Goal: Communication & Community: Answer question/provide support

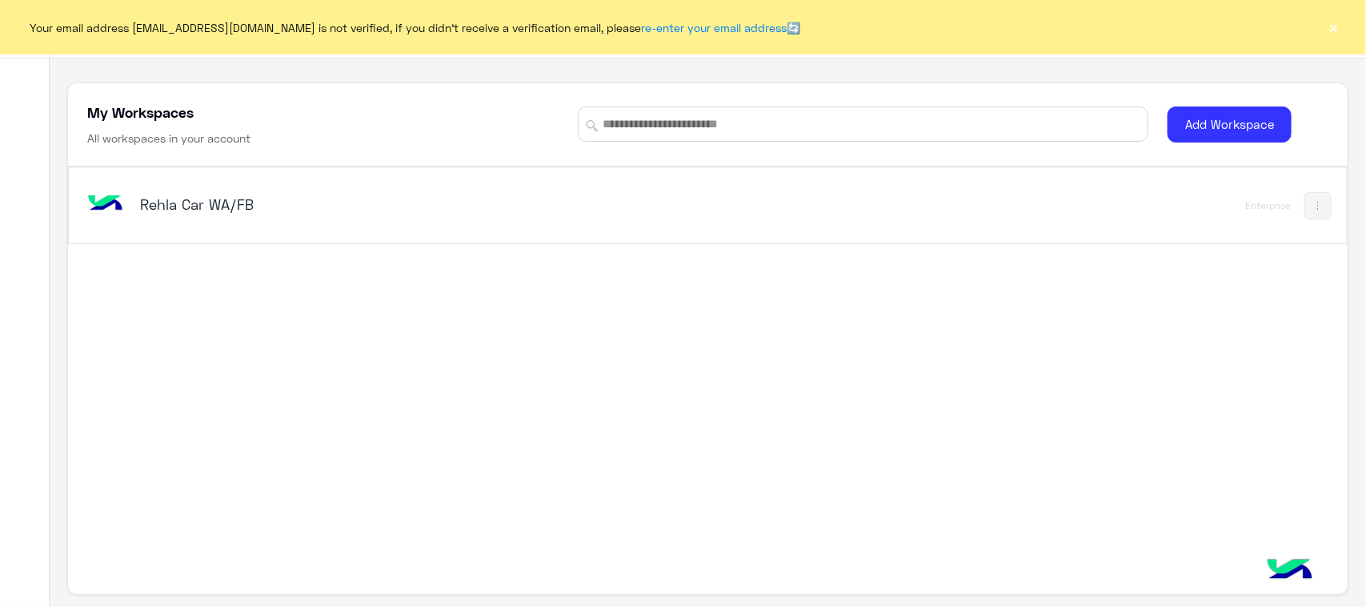
click at [191, 457] on div "Rehla Car WA/FB Enterprise" at bounding box center [707, 365] width 1279 height 396
click at [120, 221] on img at bounding box center [105, 204] width 43 height 43
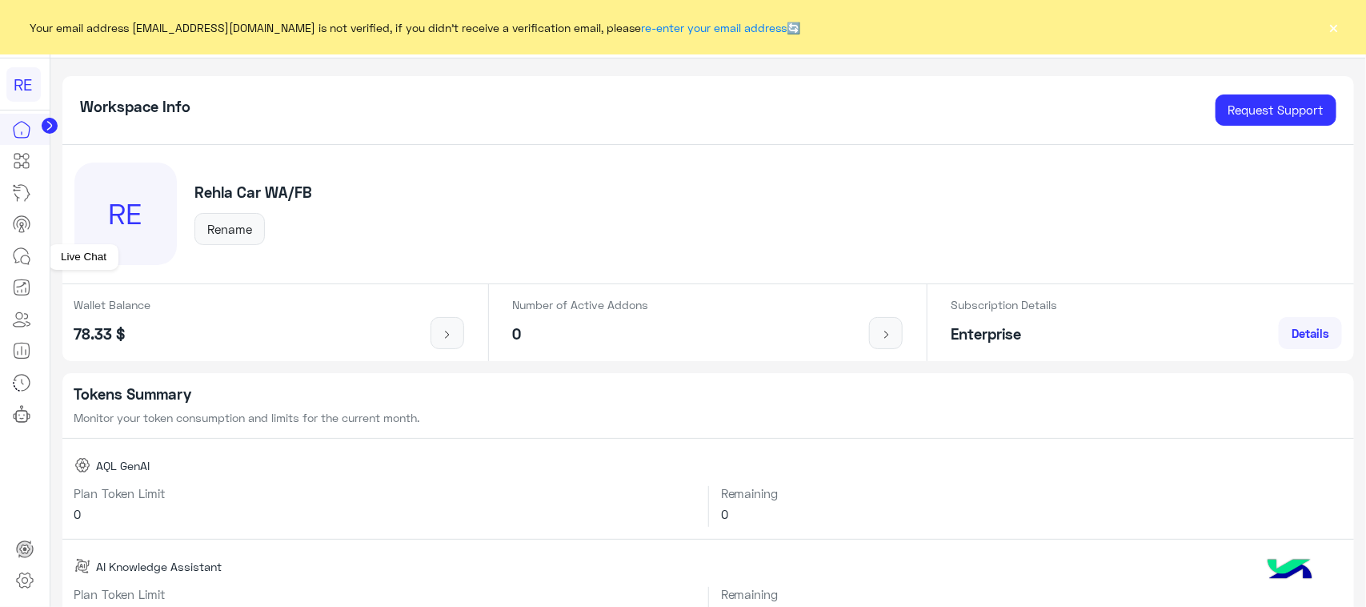
click at [36, 264] on link at bounding box center [21, 256] width 43 height 32
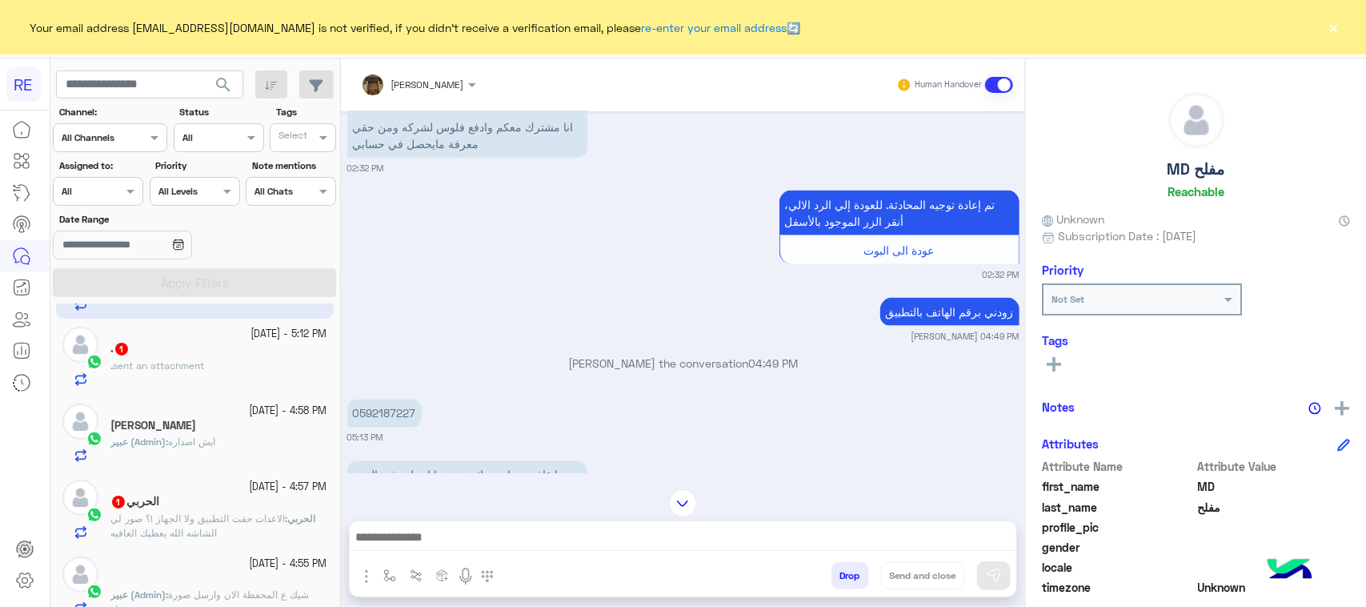
scroll to position [100, 0]
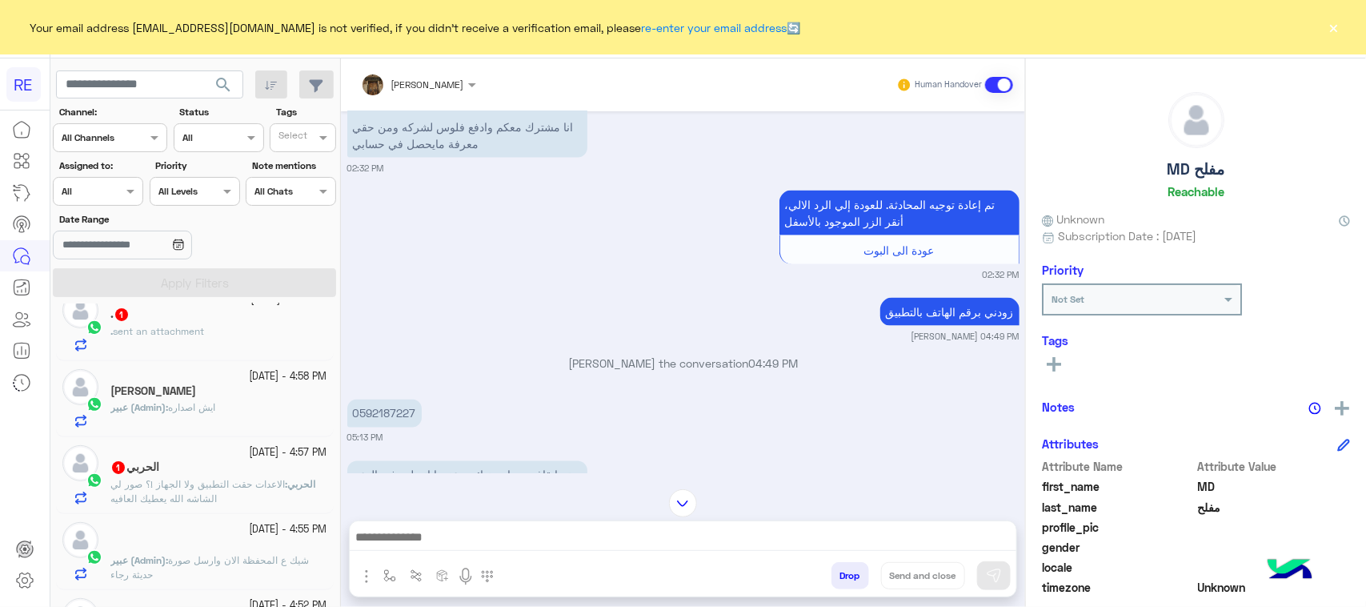
click at [253, 499] on p "الحربي : الاعدات حقت التطبيق ولا الجهاز !؟ صور لي الشاشه الله يعطيك العافيه" at bounding box center [218, 491] width 217 height 29
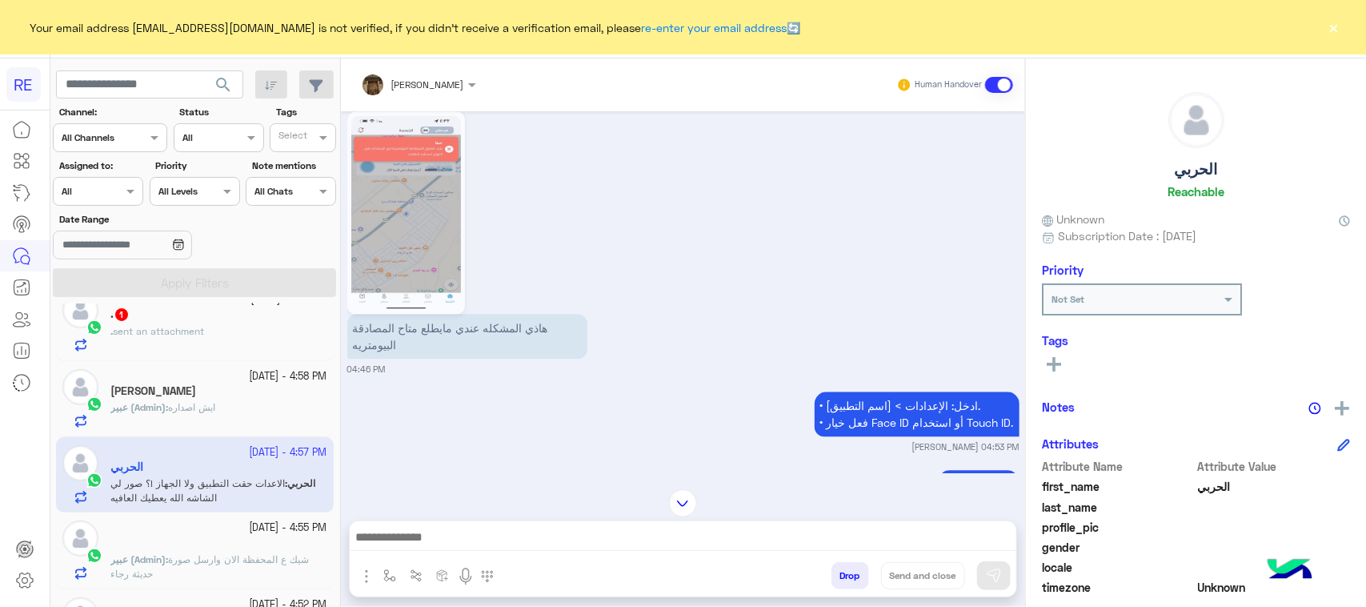
scroll to position [1, 0]
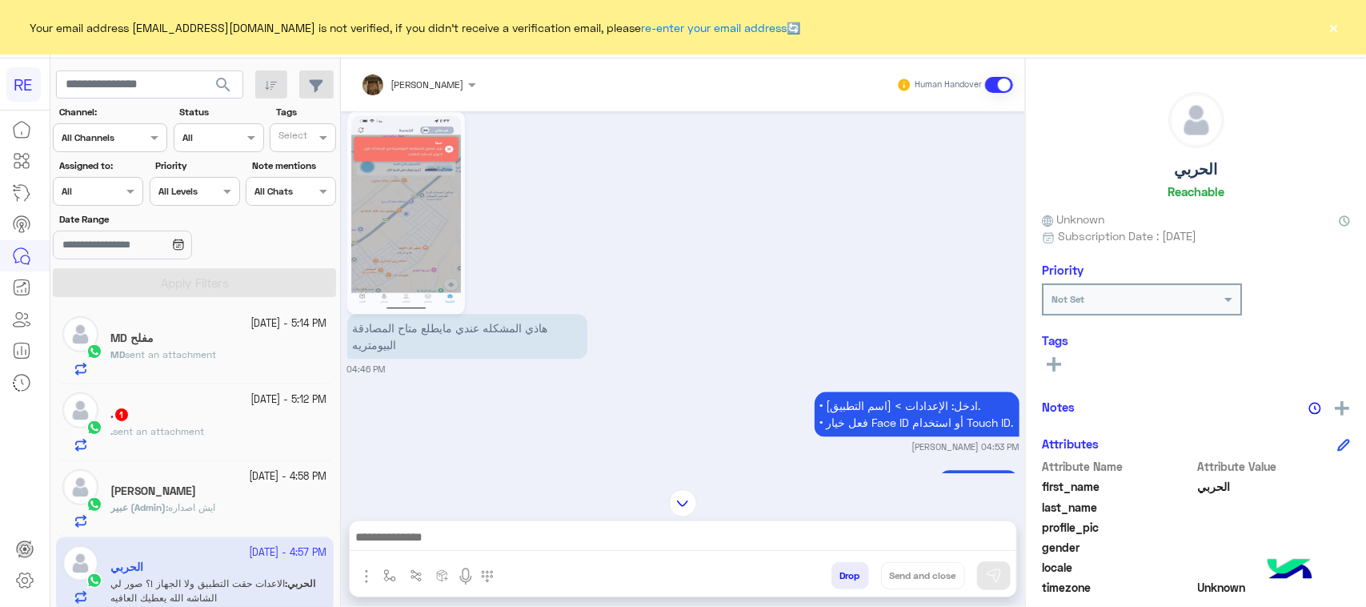
click at [217, 407] on div ". 1" at bounding box center [218, 415] width 217 height 17
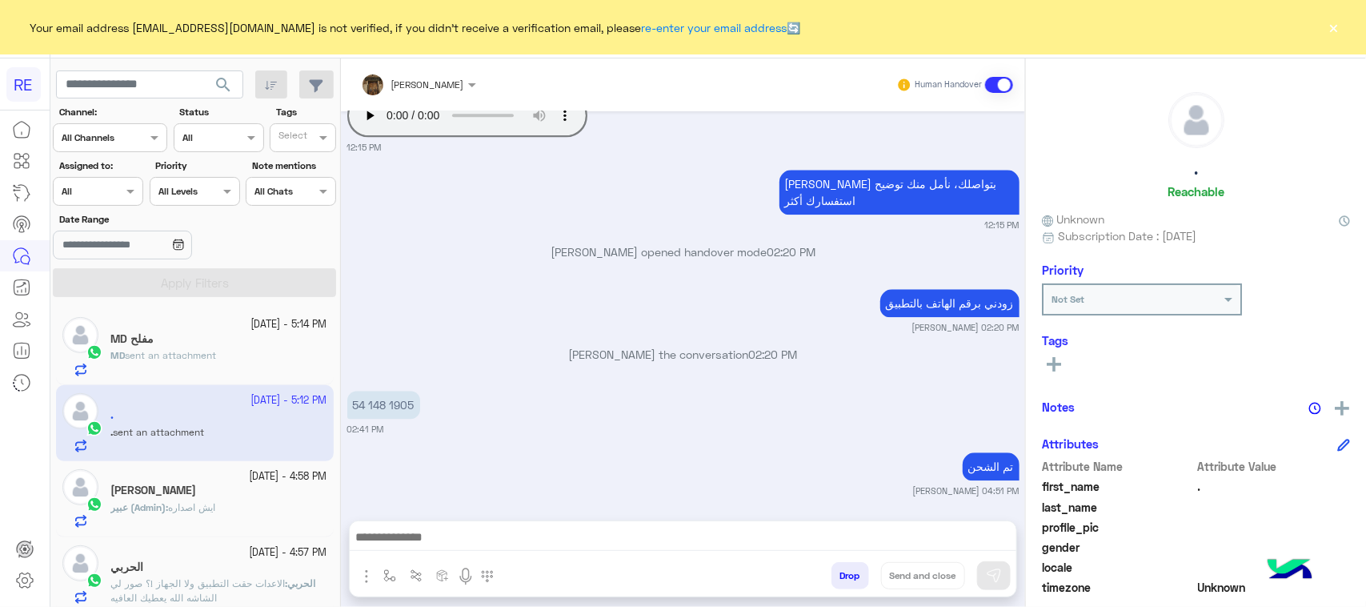
scroll to position [254, 0]
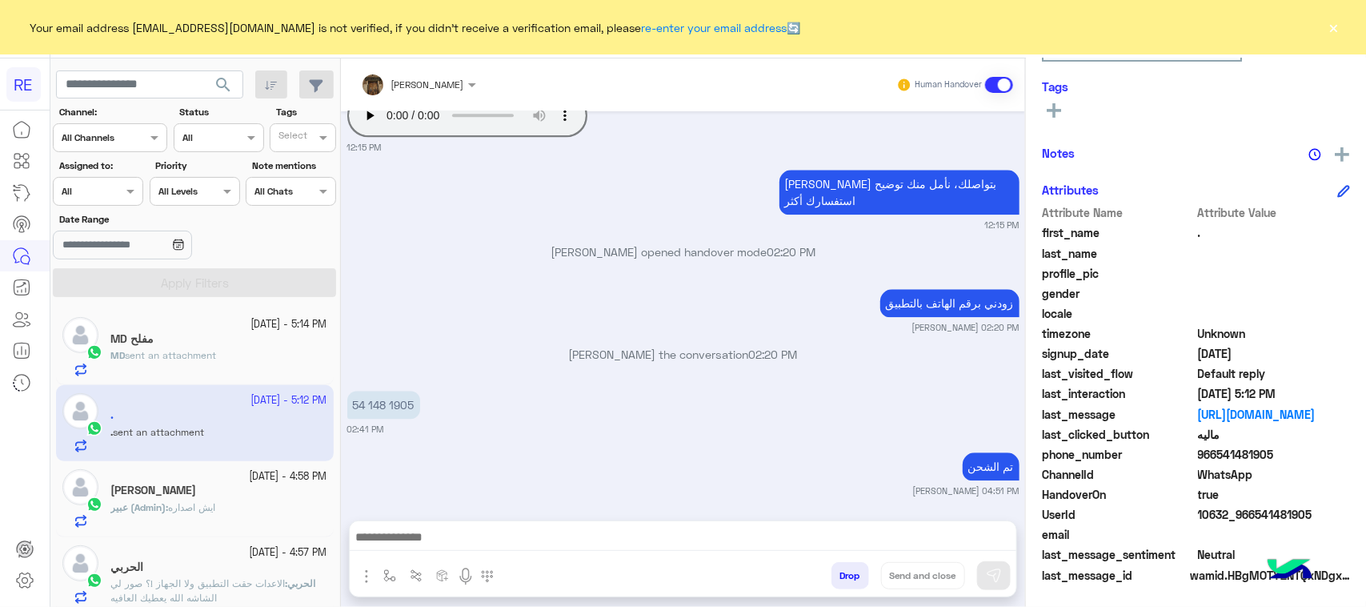
drag, startPoint x: 1366, startPoint y: 602, endPoint x: 1366, endPoint y: 646, distance: 44.0
click at [1366, 606] on html "RE Your email address [EMAIL_ADDRESS][DOMAIN_NAME] is not verified, if you didn…" at bounding box center [683, 303] width 1366 height 607
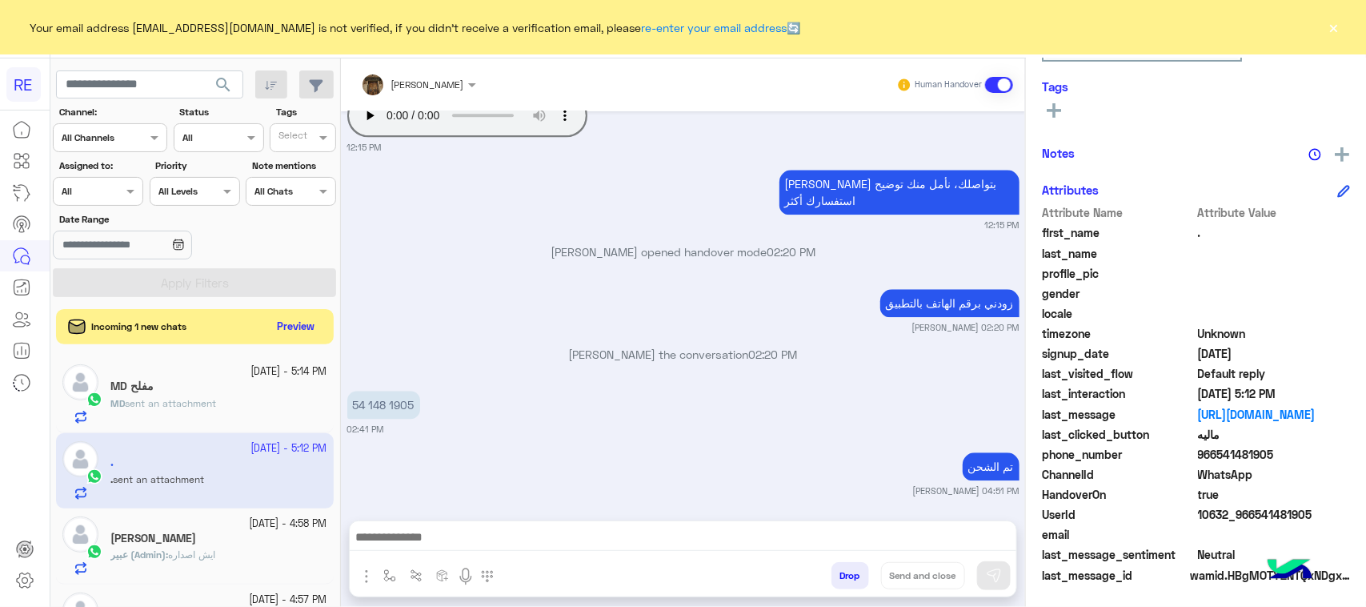
click at [571, 285] on div "زودني برقم الهاتف بالتطبيق [PERSON_NAME] 02:20 PM" at bounding box center [683, 309] width 672 height 49
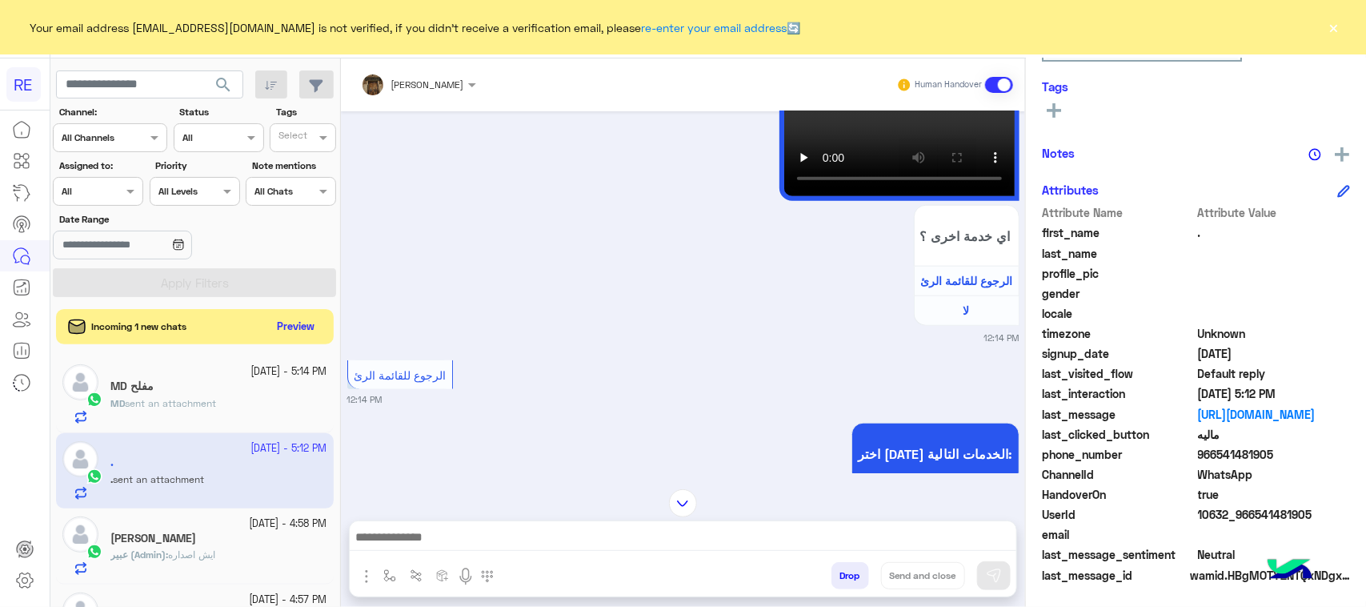
scroll to position [655, 0]
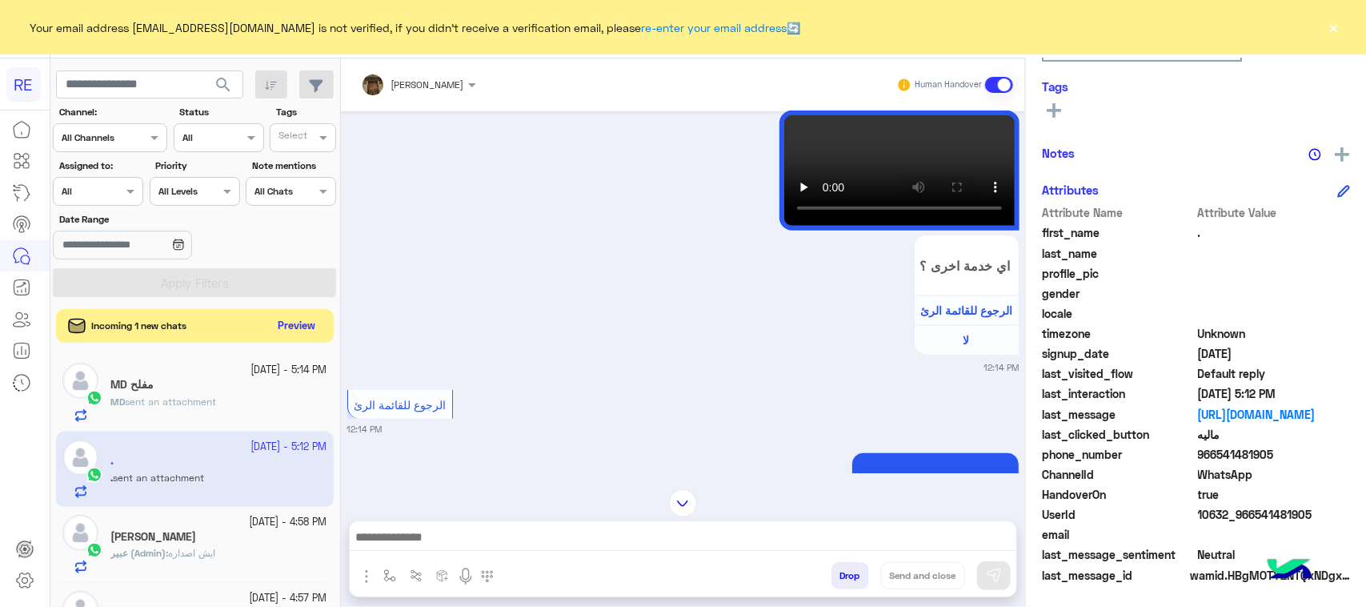
click at [295, 316] on button "Preview" at bounding box center [297, 326] width 50 height 22
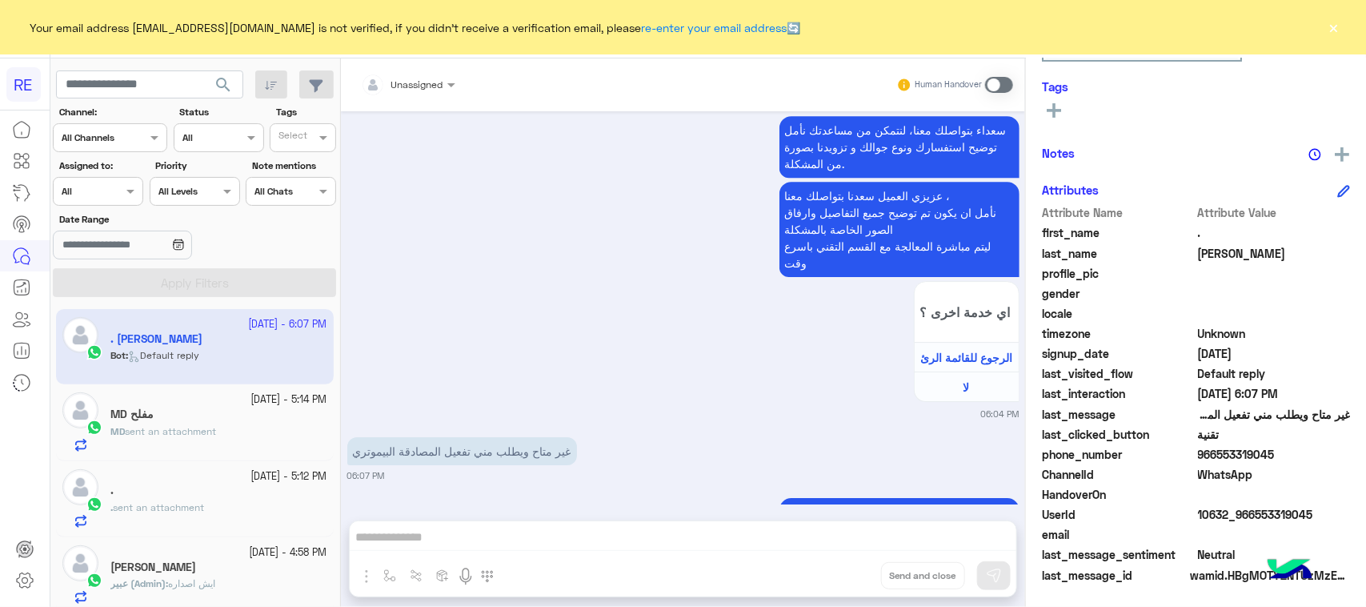
scroll to position [2346, 0]
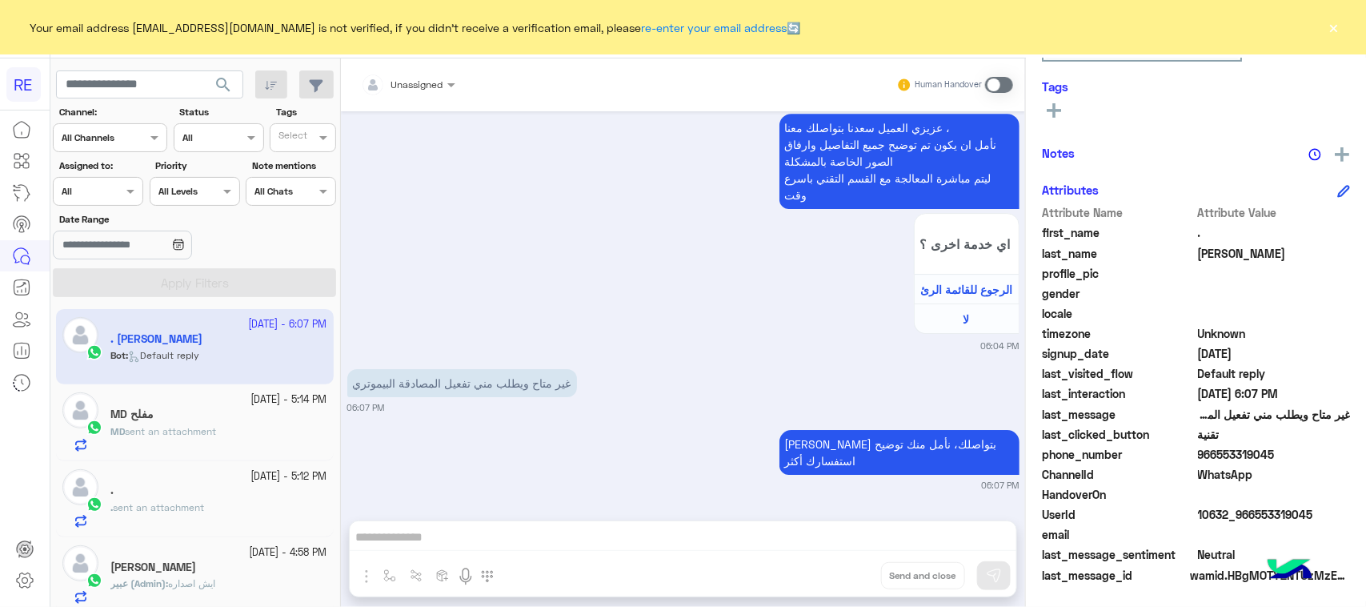
click at [527, 397] on p "غير متاح ويطلب مني تفعيل المصادقة البيموتري" at bounding box center [462, 383] width 230 height 28
click at [536, 443] on div "[PERSON_NAME] بتواصلك، نأمل منك توضيح استفسارك أكثر 06:07 PM" at bounding box center [683, 459] width 672 height 66
click at [565, 534] on div "Unassigned Human Handover [DATE] . [PERSON_NAME] asked to talk to human 06:00 P…" at bounding box center [683, 335] width 684 height 555
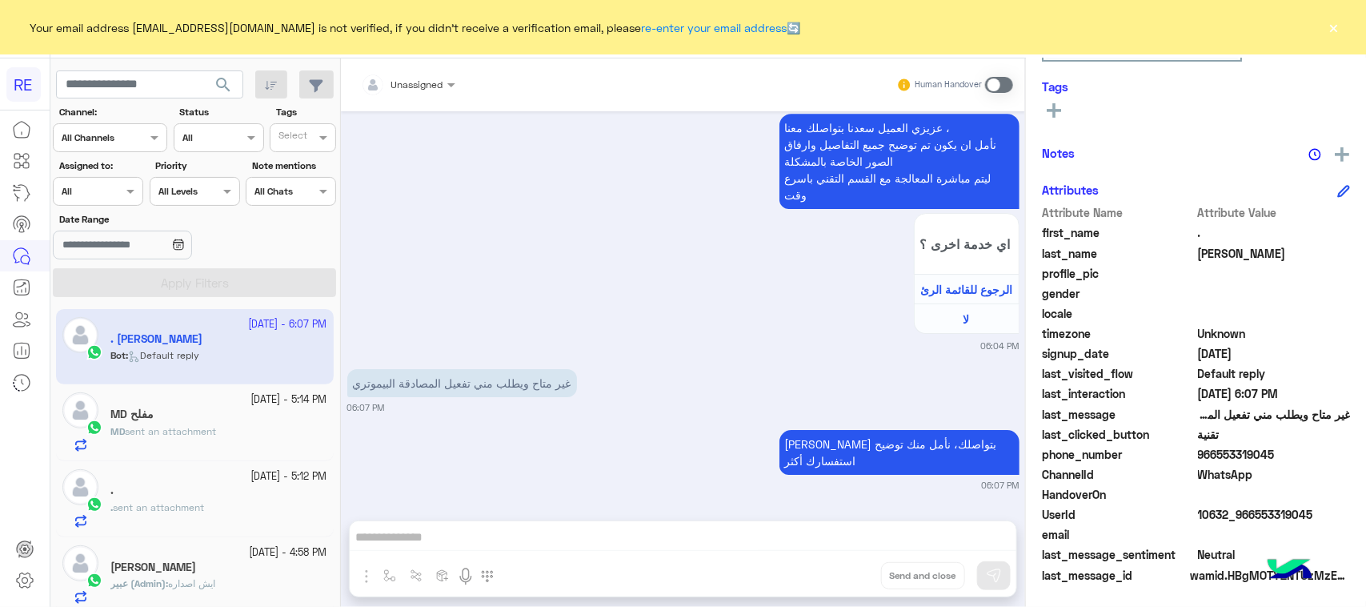
click at [983, 90] on div "Human Handover" at bounding box center [956, 84] width 118 height 29
click at [986, 88] on span at bounding box center [999, 85] width 28 height 16
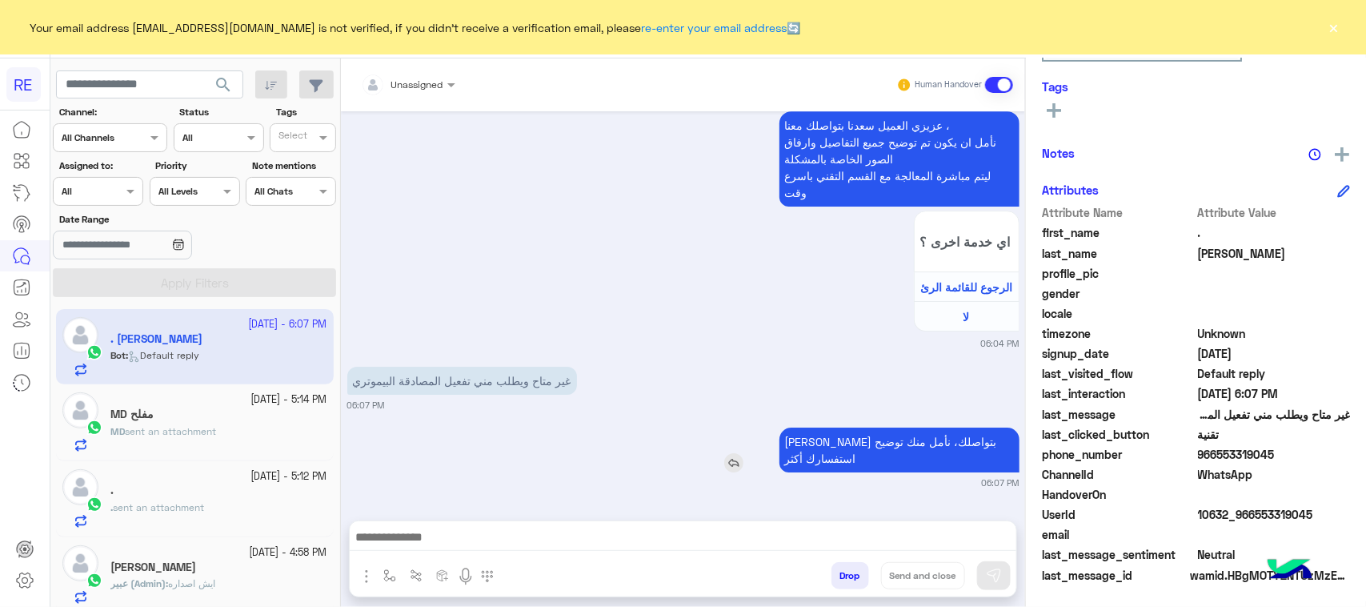
scroll to position [2386, 0]
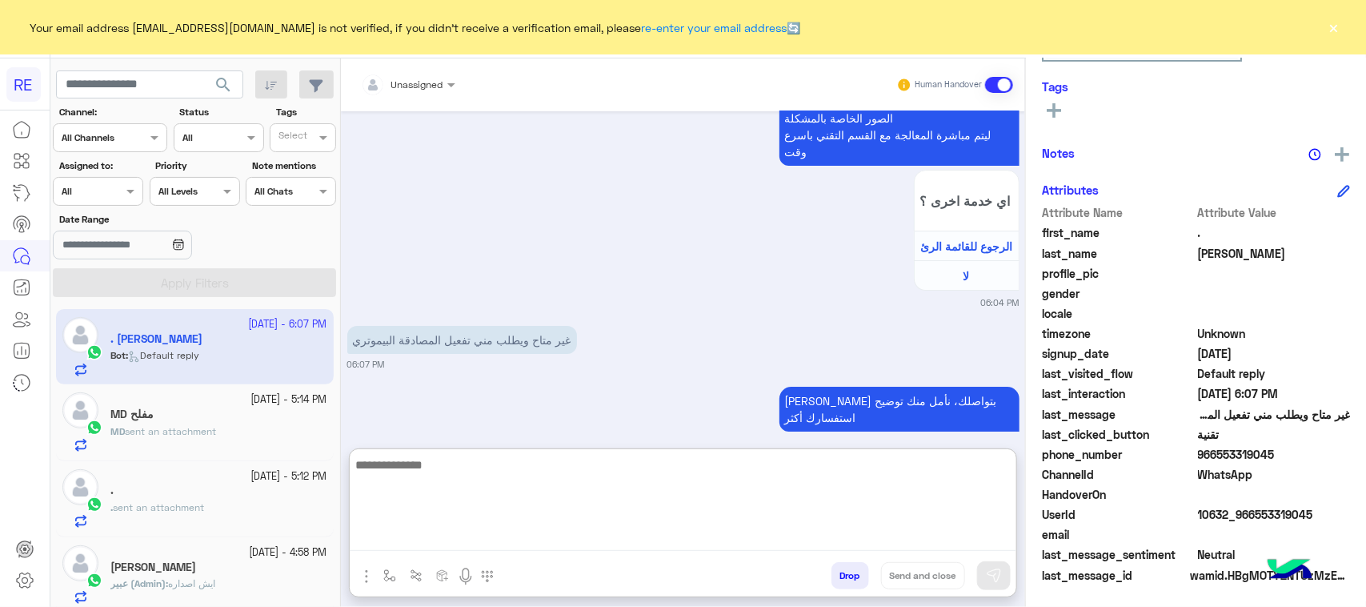
click at [703, 539] on textarea at bounding box center [683, 503] width 667 height 96
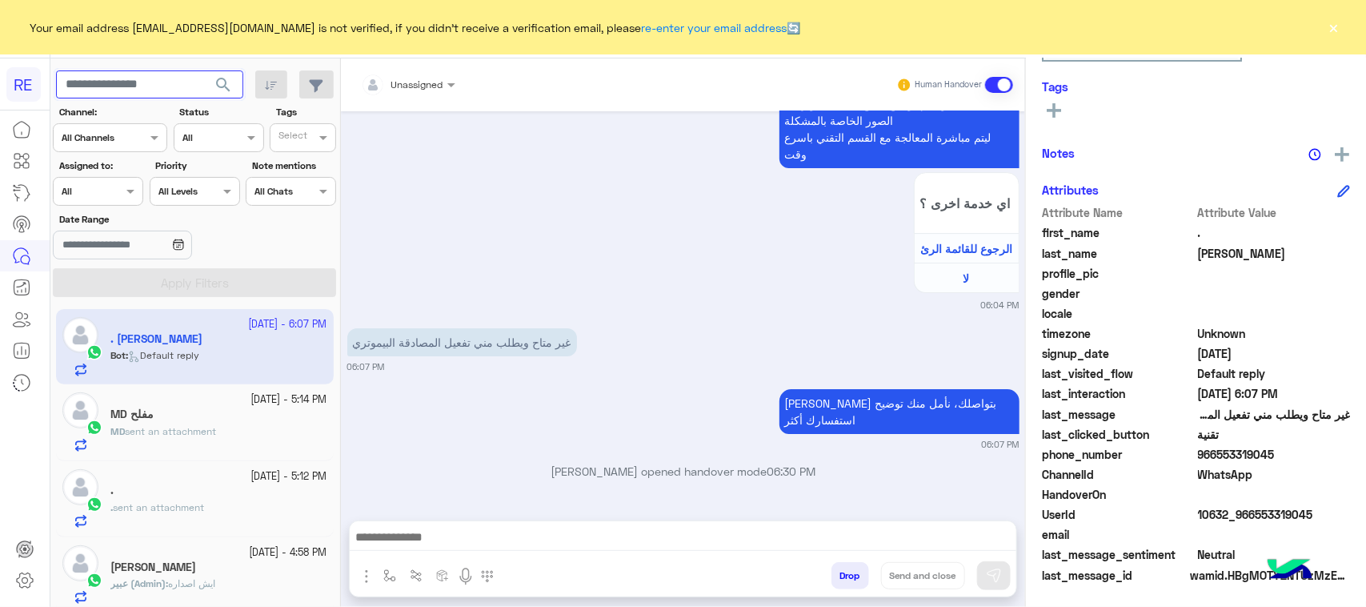
paste input "*********"
type input "*********"
click at [214, 90] on span "search" at bounding box center [223, 84] width 19 height 19
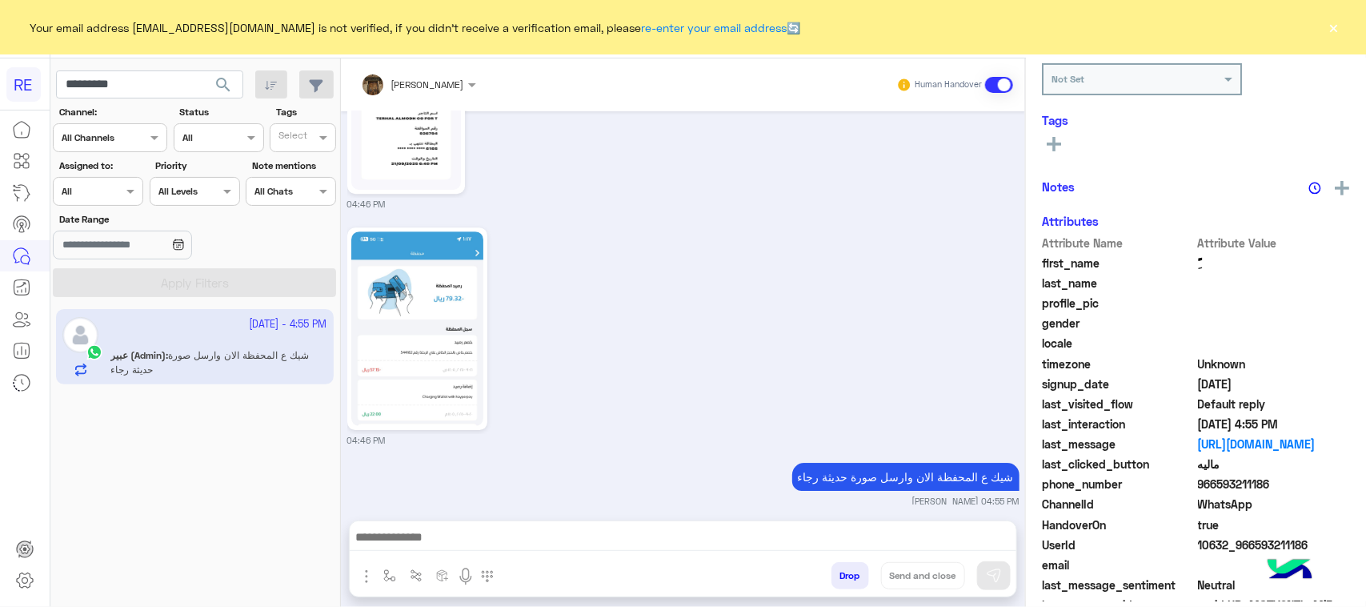
scroll to position [251, 0]
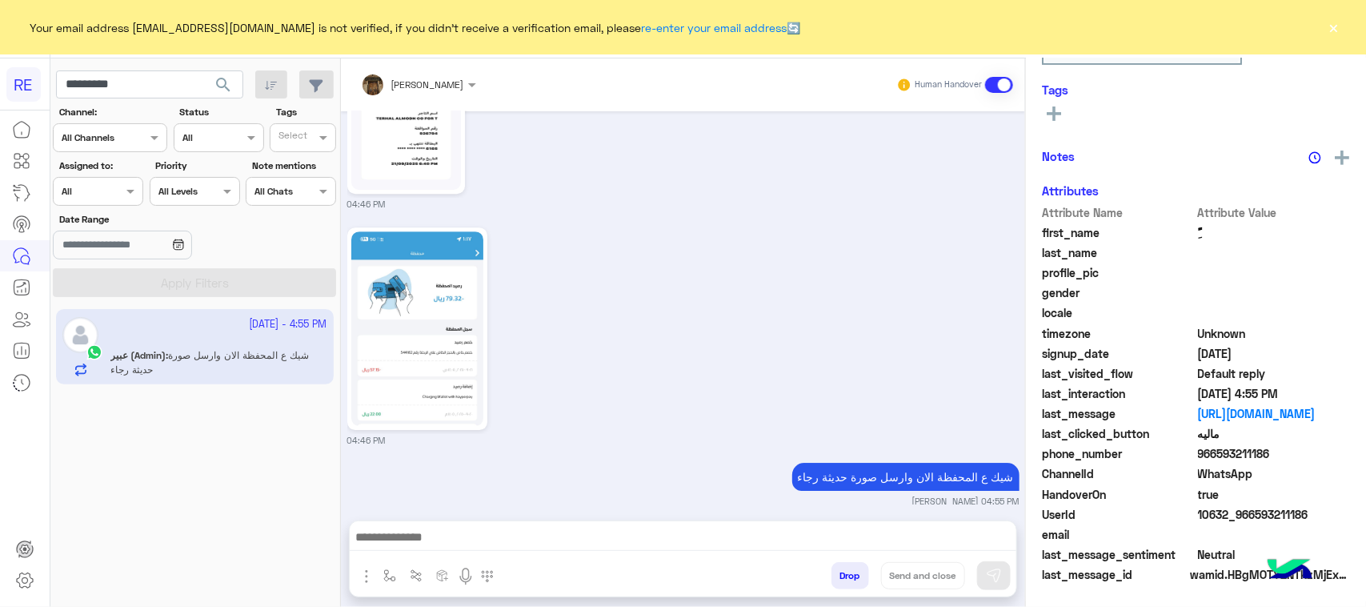
click at [911, 495] on small "[PERSON_NAME] 04:55 PM" at bounding box center [683, 501] width 672 height 13
click at [895, 467] on p "شيك ع المحفظة الان وارسل صورة حديثة رجاء" at bounding box center [906, 477] width 227 height 28
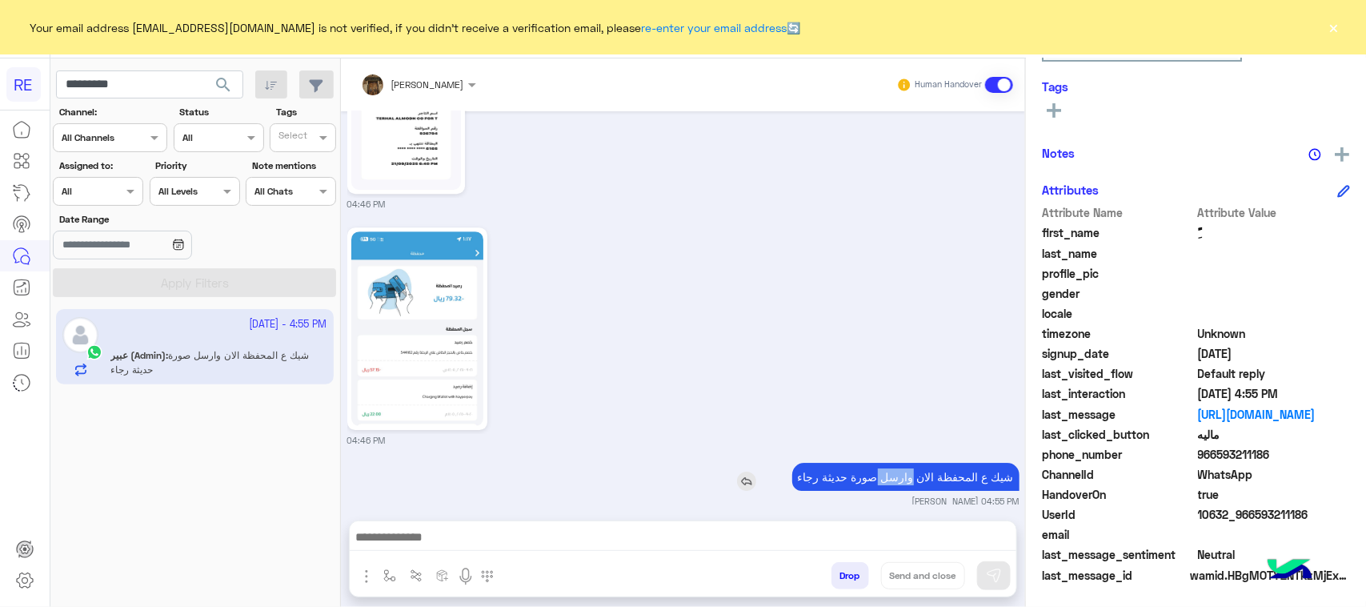
click at [895, 467] on p "شيك ع المحفظة الان وارسل صورة حديثة رجاء" at bounding box center [906, 477] width 227 height 28
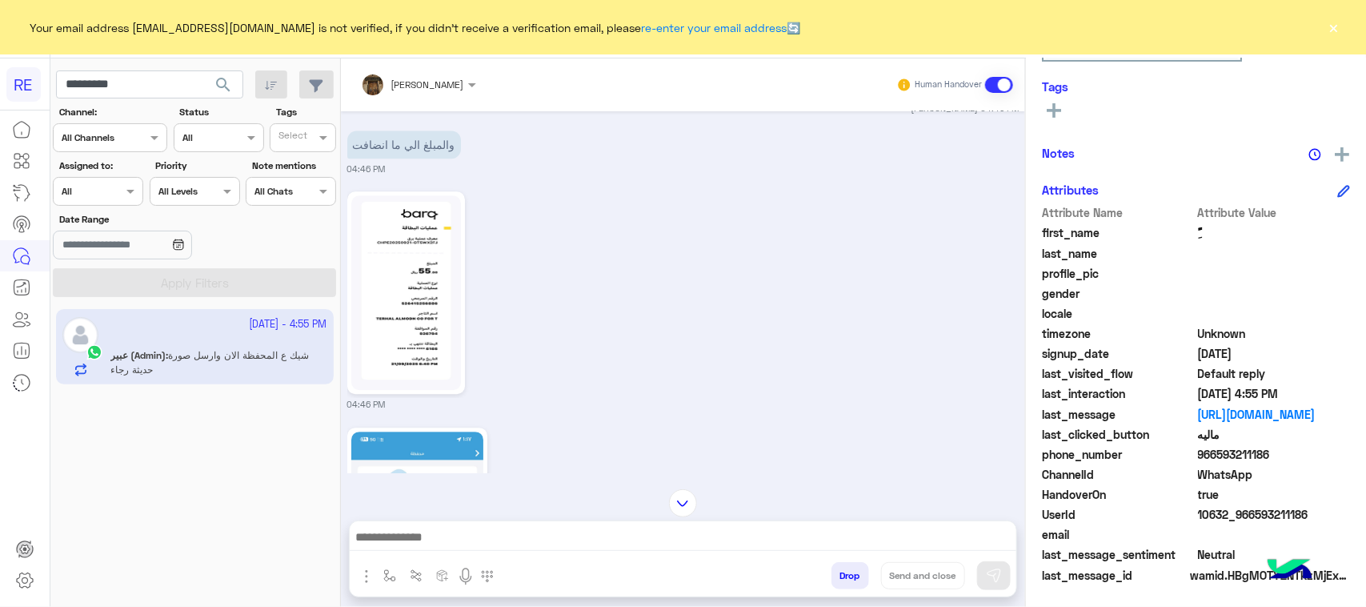
scroll to position [2195, 0]
